Goal: Transaction & Acquisition: Purchase product/service

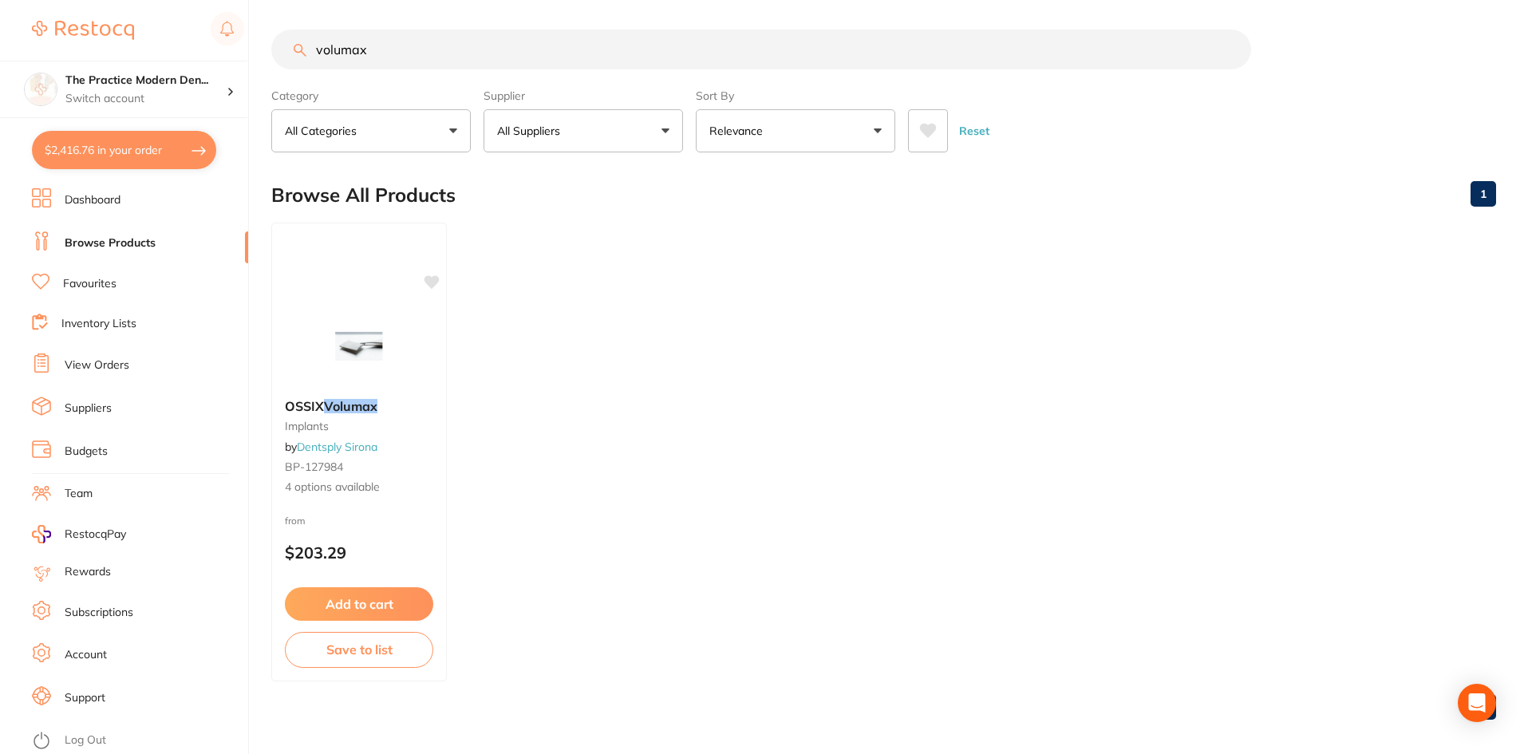
scroll to position [2235, 0]
drag, startPoint x: 0, startPoint y: 0, endPoint x: 316, endPoint y: 45, distance: 319.2
click at [316, 45] on input "volumax" at bounding box center [761, 50] width 980 height 40
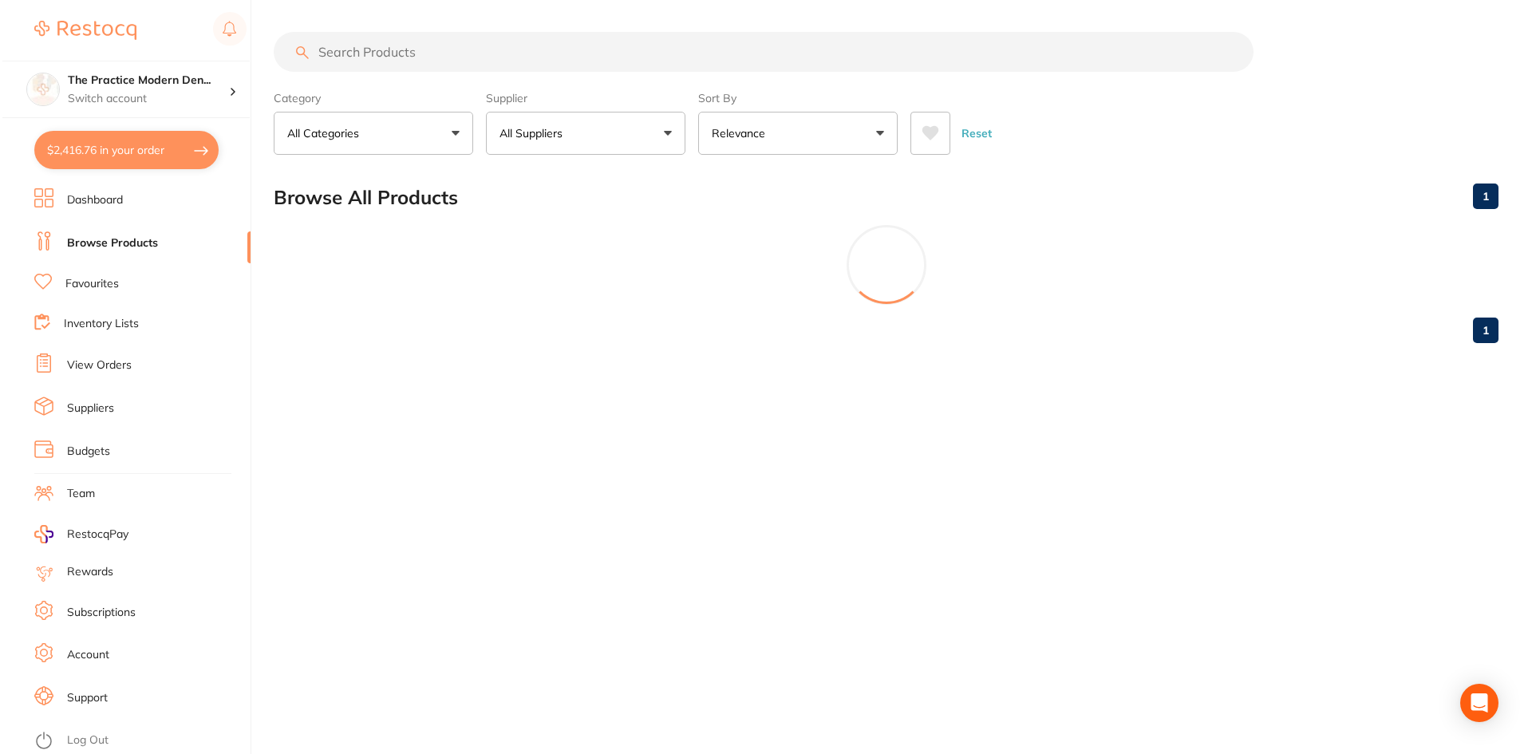
scroll to position [0, 0]
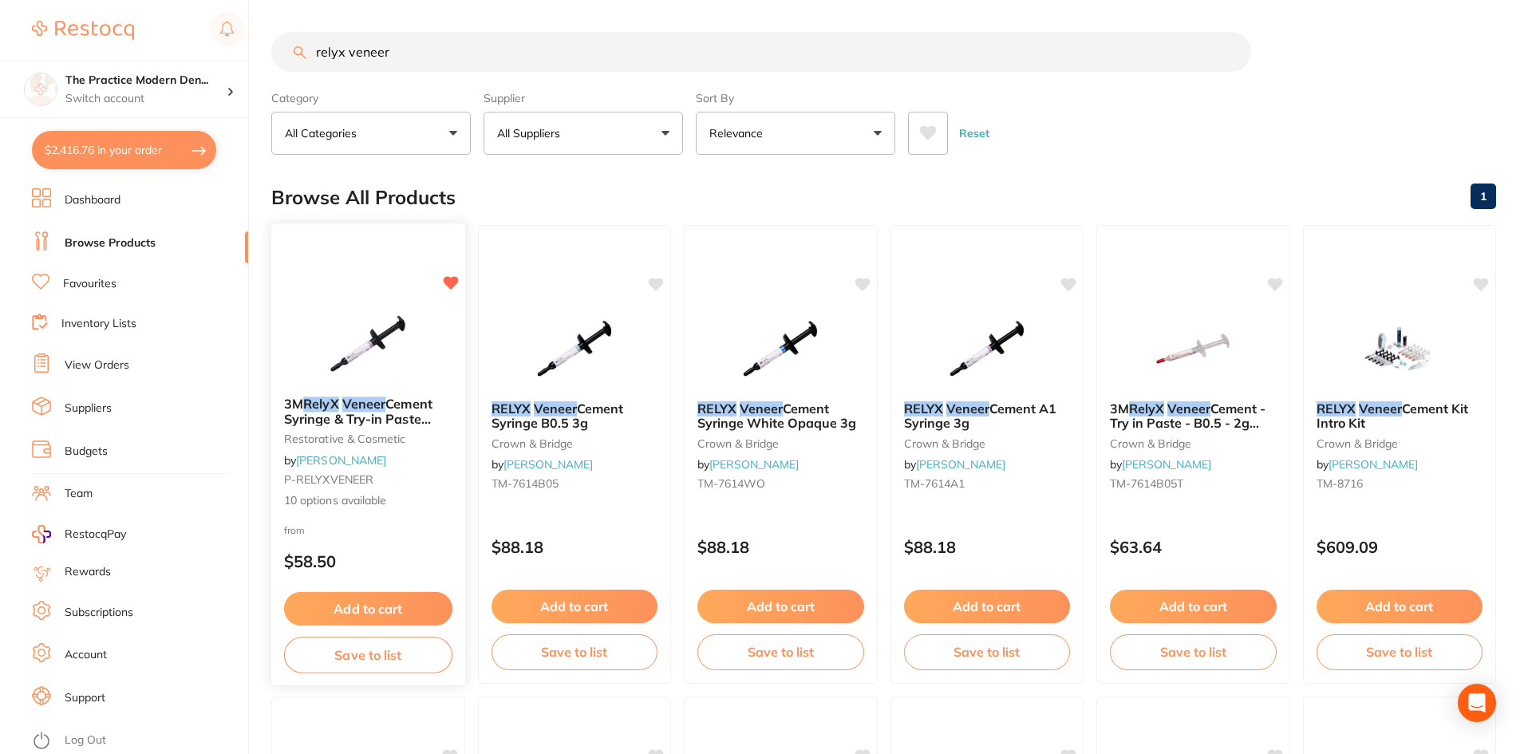
type input "relyx veneer"
click at [386, 326] on img at bounding box center [368, 343] width 105 height 81
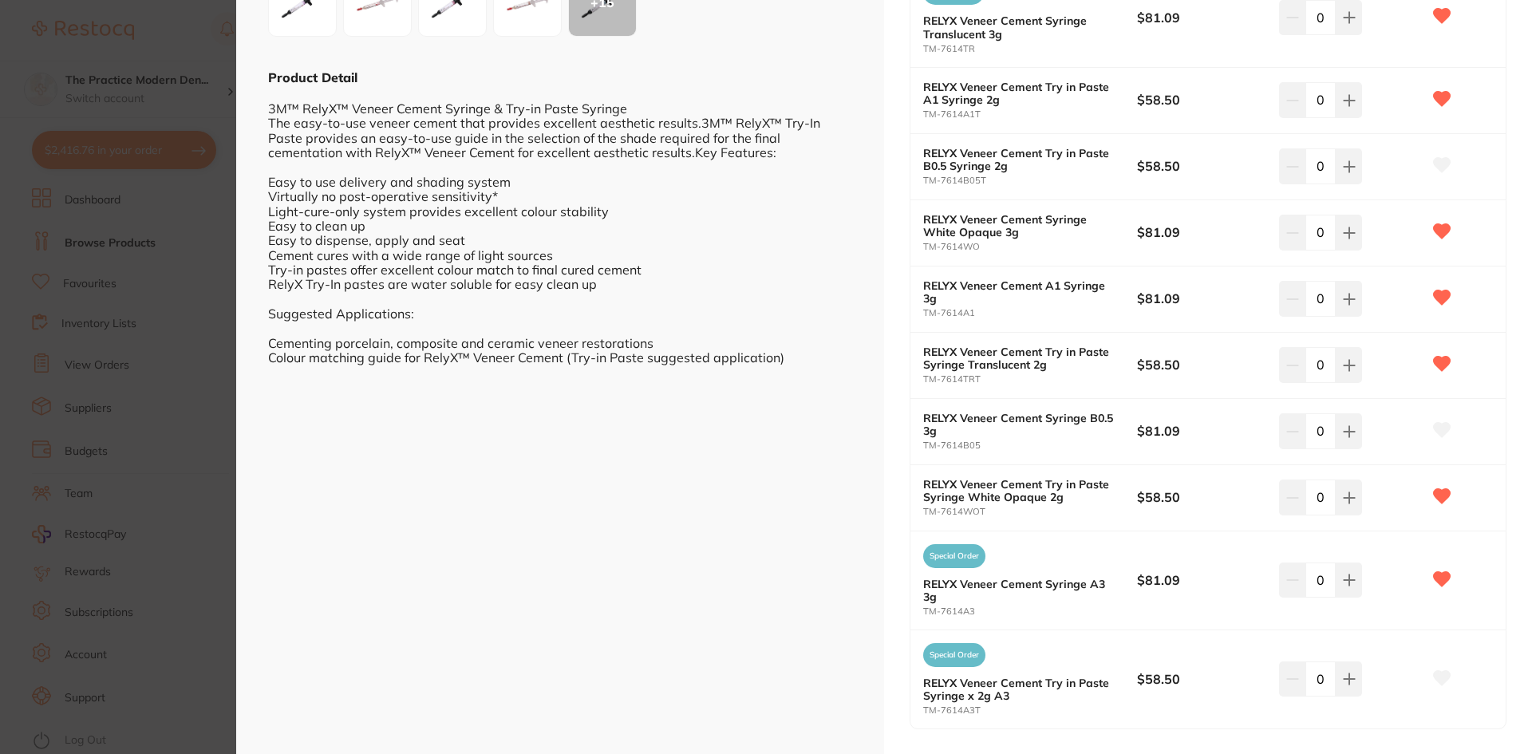
scroll to position [399, 0]
click at [1350, 236] on icon at bounding box center [1349, 231] width 13 height 13
type input "1"
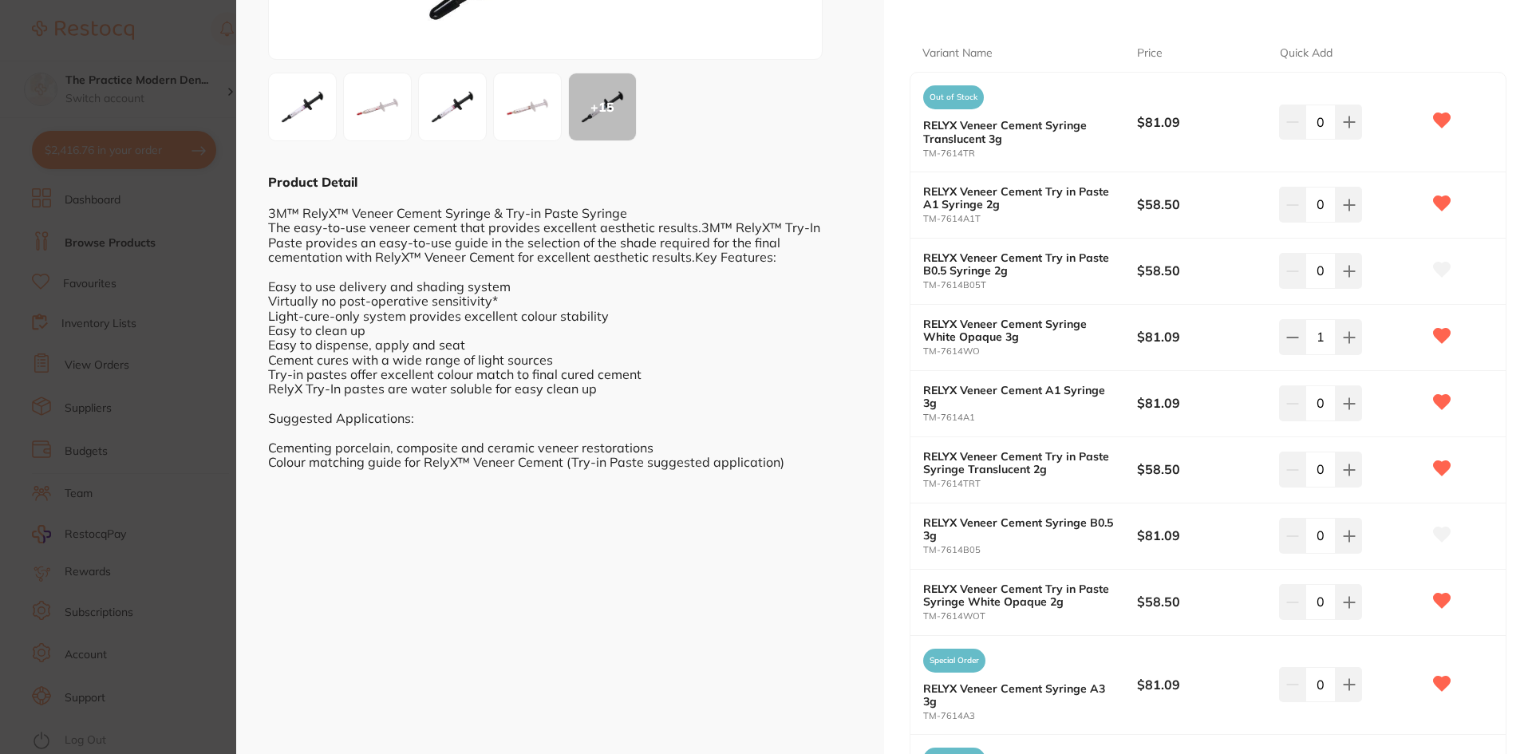
scroll to position [319, 0]
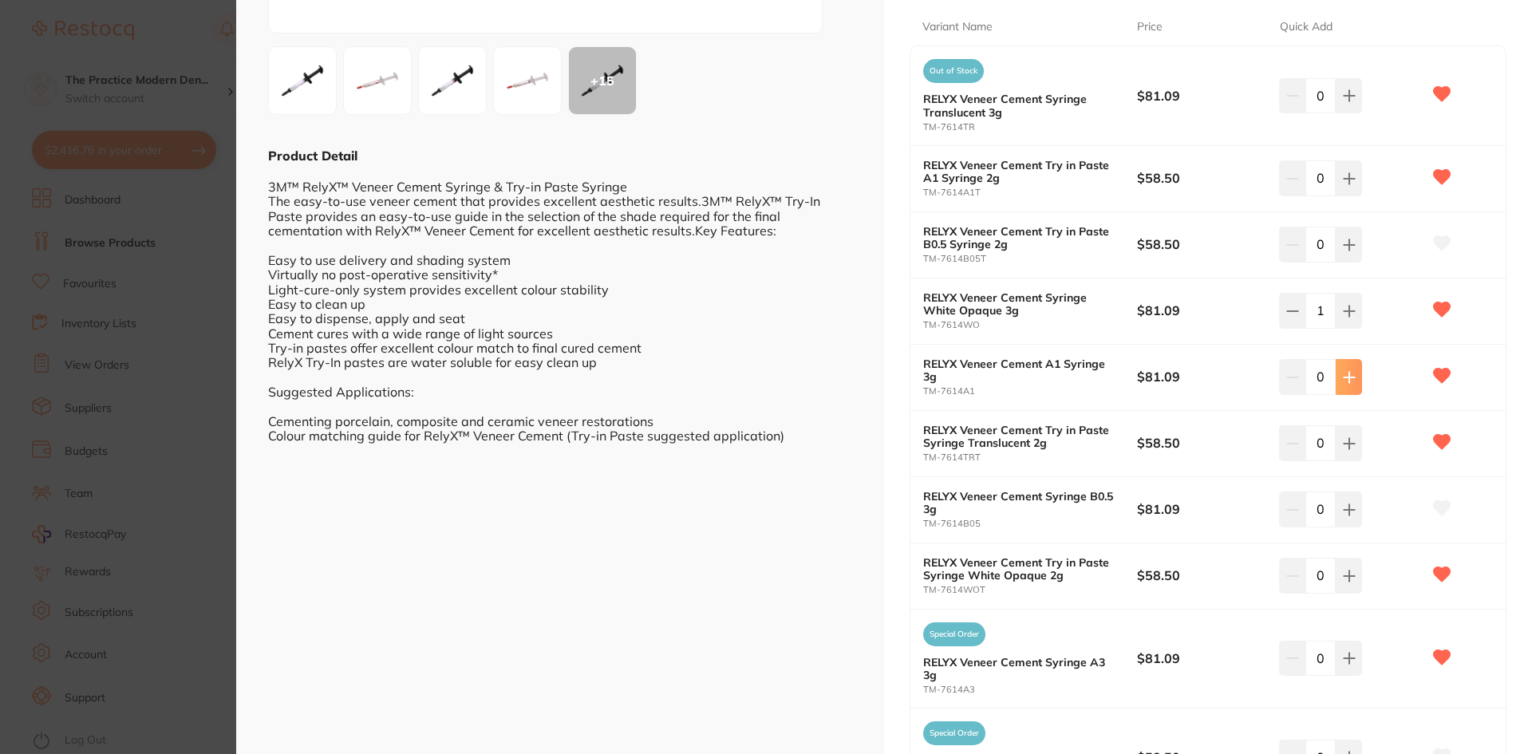
click at [1353, 381] on button at bounding box center [1349, 376] width 26 height 35
type input "1"
click at [1343, 97] on icon at bounding box center [1349, 95] width 13 height 13
type input "1"
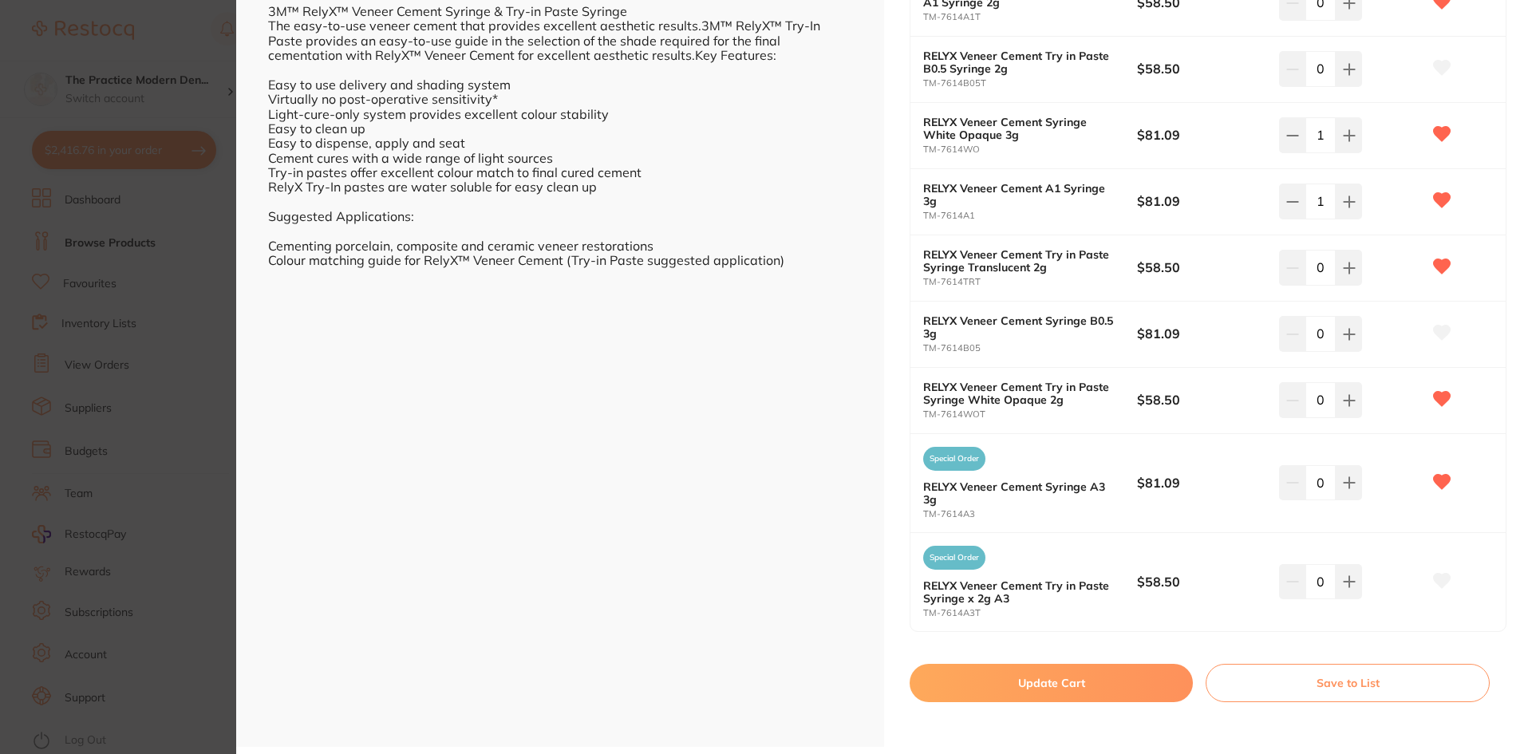
scroll to position [500, 0]
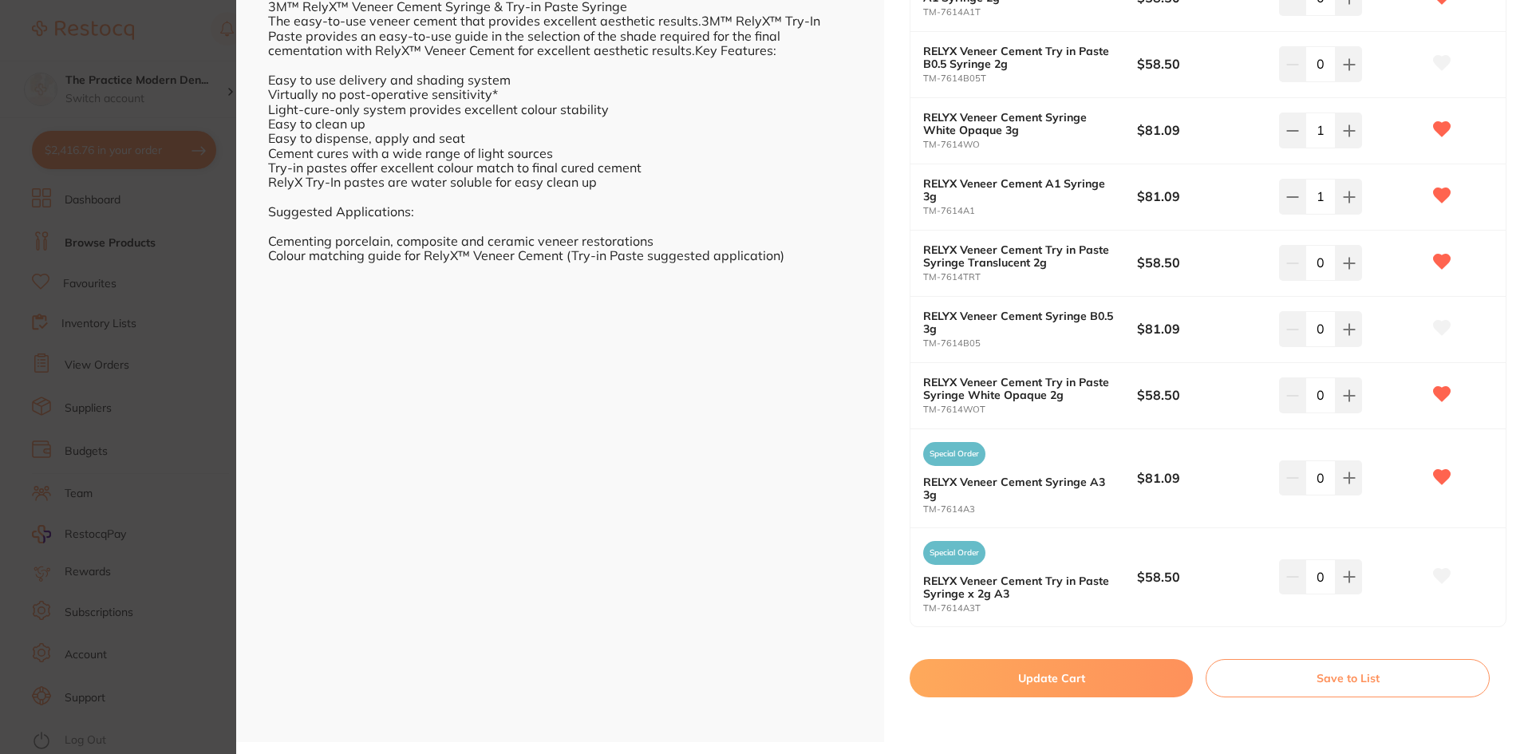
click at [1094, 695] on button "Update Cart" at bounding box center [1051, 678] width 283 height 38
checkbox input "false"
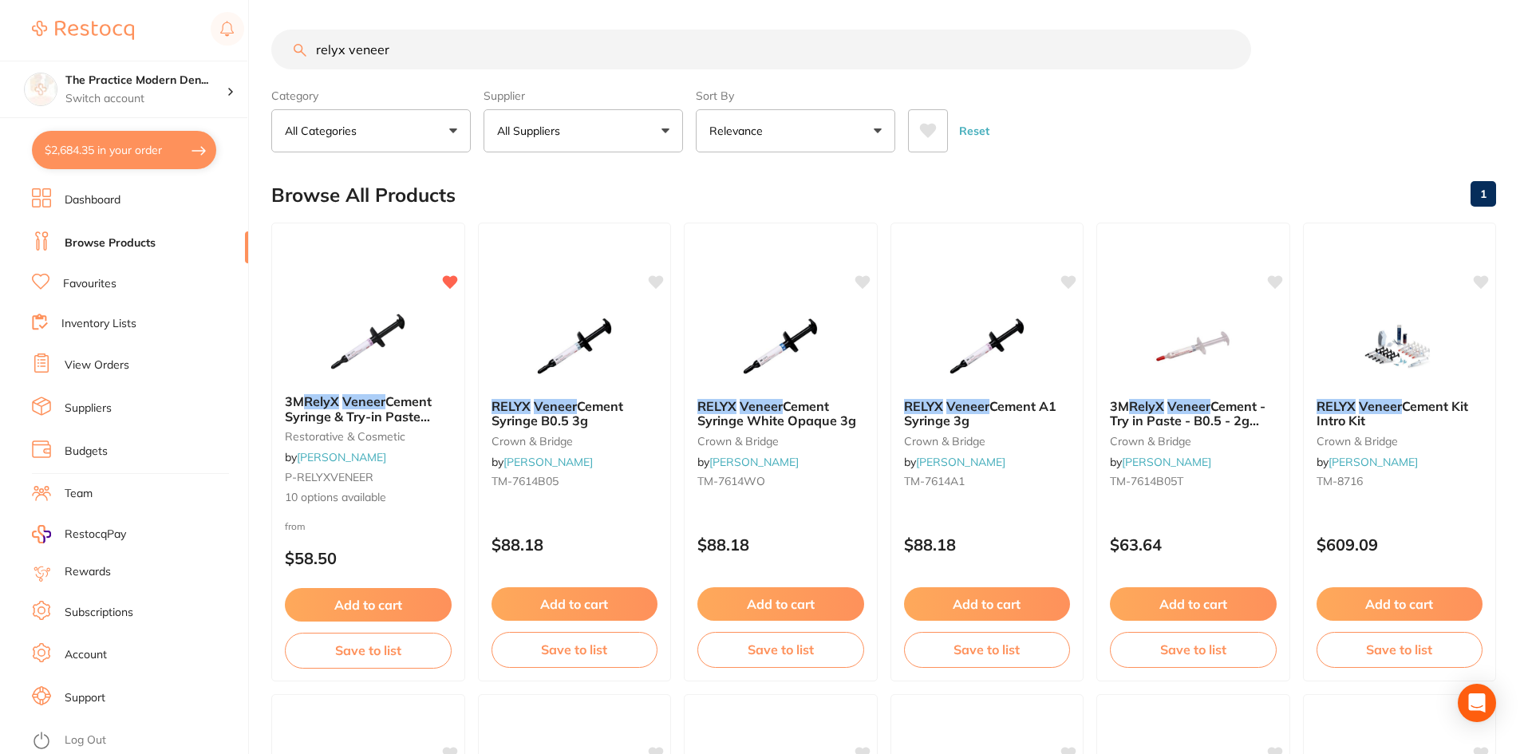
scroll to position [2501, 0]
